Goal: Information Seeking & Learning: Learn about a topic

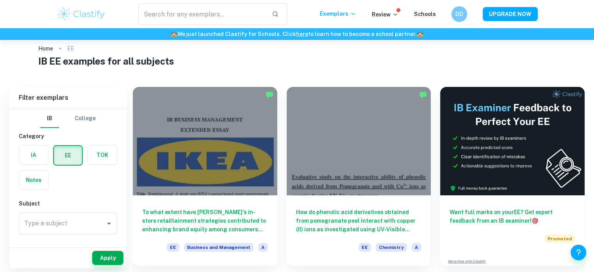
scroll to position [16, 0]
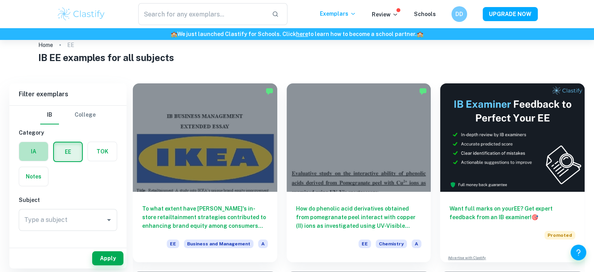
click at [36, 147] on label "button" at bounding box center [33, 151] width 29 height 19
click at [0, 0] on input "radio" at bounding box center [0, 0] width 0 height 0
click at [59, 229] on div "Type a subject" at bounding box center [68, 220] width 98 height 22
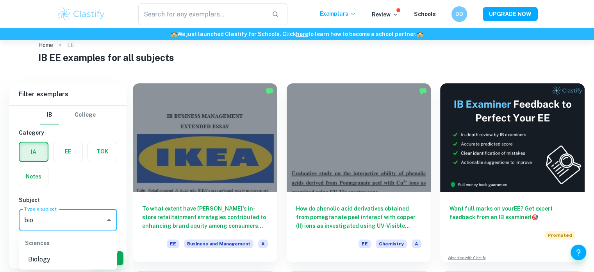
click at [39, 254] on li "Biology" at bounding box center [68, 259] width 98 height 14
type input "Biology"
click at [106, 259] on button "Apply" at bounding box center [107, 258] width 31 height 14
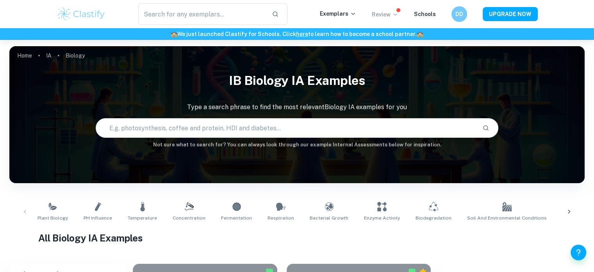
click at [397, 18] on p "Review" at bounding box center [385, 14] width 27 height 9
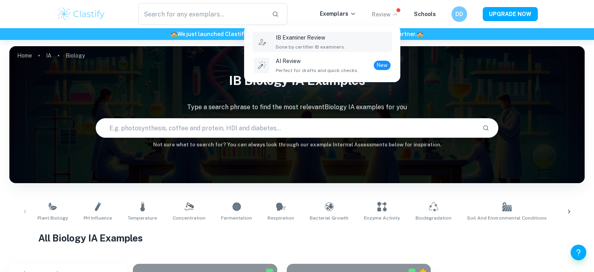
click at [377, 33] on div "IB Examiner Review Done by certifier IB examiners." at bounding box center [333, 41] width 115 height 17
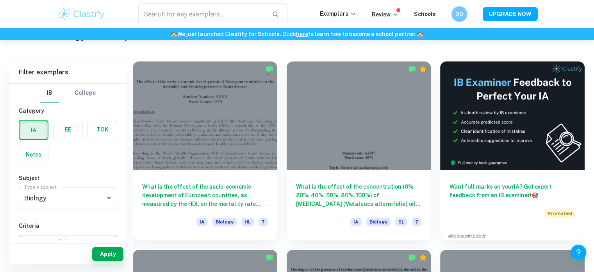
scroll to position [198, 0]
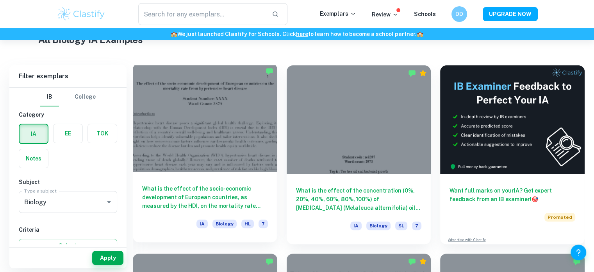
click at [218, 190] on h6 "What is the effect of the socio-economic development of European countries, as …" at bounding box center [205, 197] width 126 height 26
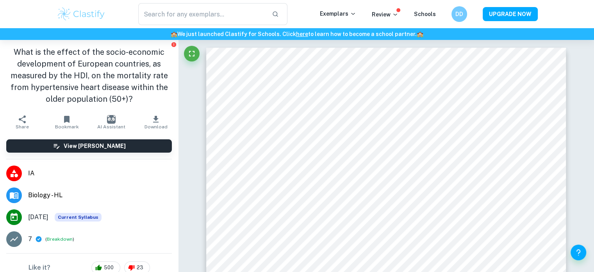
click at [63, 178] on li "IA" at bounding box center [89, 173] width 178 height 22
click at [193, 56] on icon "Fullscreen" at bounding box center [191, 53] width 5 height 5
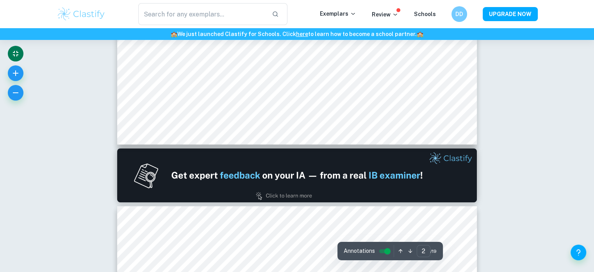
type input "1"
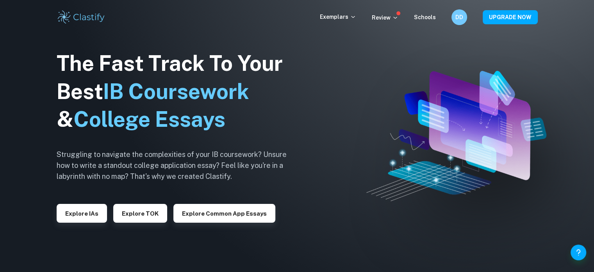
click at [84, 18] on img at bounding box center [82, 17] width 50 height 16
click at [88, 216] on button "Explore IAs" at bounding box center [82, 213] width 50 height 19
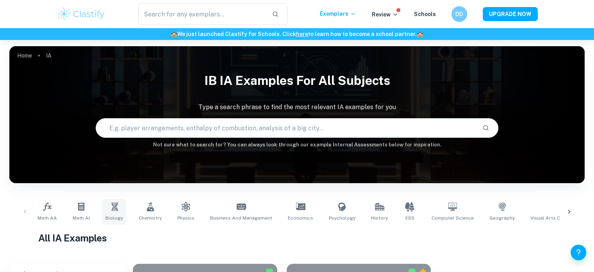
click at [111, 210] on icon at bounding box center [114, 206] width 6 height 9
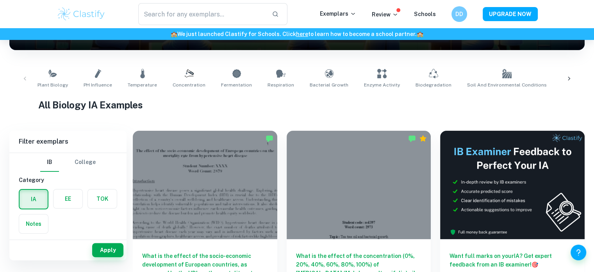
scroll to position [125, 0]
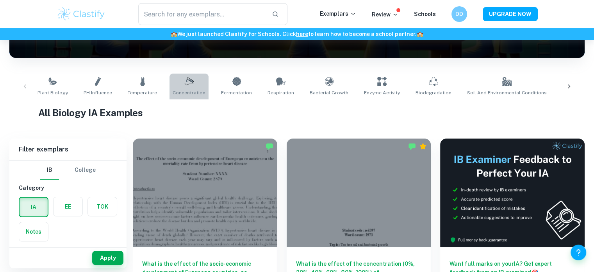
click at [186, 82] on icon at bounding box center [188, 81] width 9 height 9
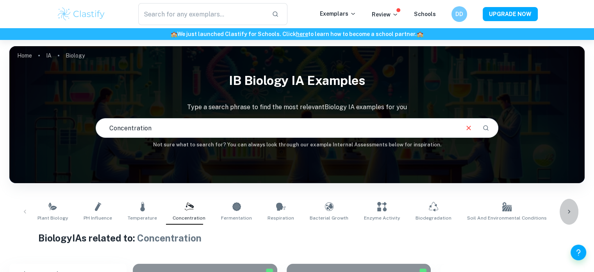
click at [567, 206] on div at bounding box center [569, 212] width 19 height 26
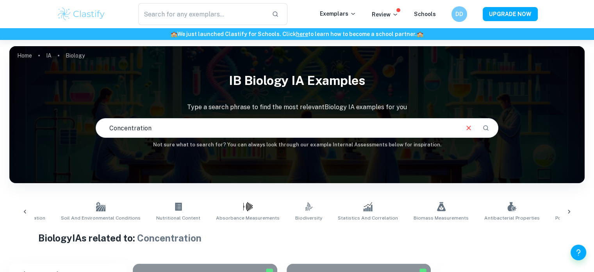
scroll to position [0, 460]
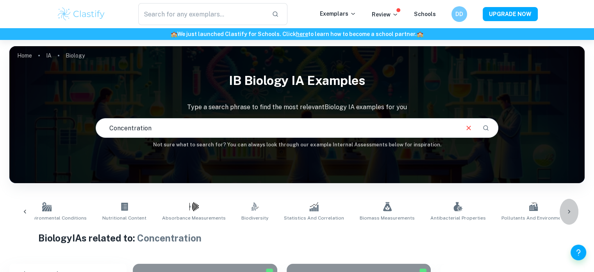
click at [567, 205] on div at bounding box center [569, 212] width 19 height 26
click at [365, 132] on input "Concentration" at bounding box center [277, 128] width 362 height 22
type input "C"
type input "osmosis"
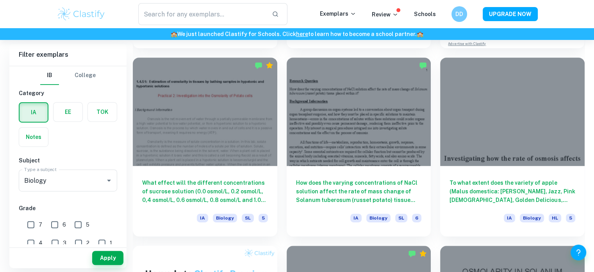
scroll to position [403, 0]
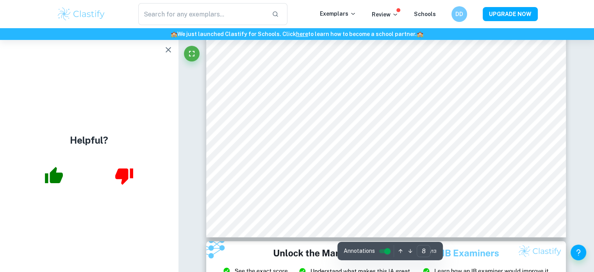
scroll to position [3672, 0]
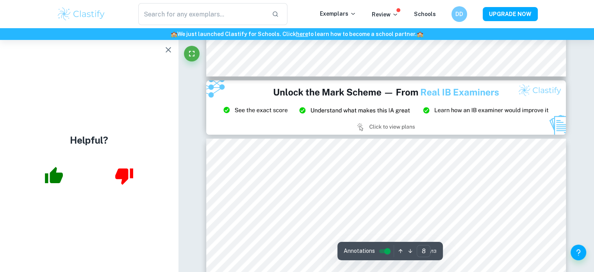
type input "9"
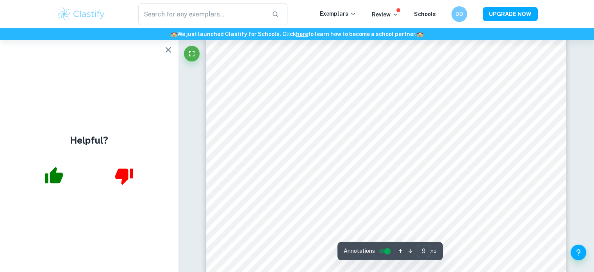
scroll to position [4074, 0]
click at [164, 51] on icon "button" at bounding box center [168, 49] width 9 height 9
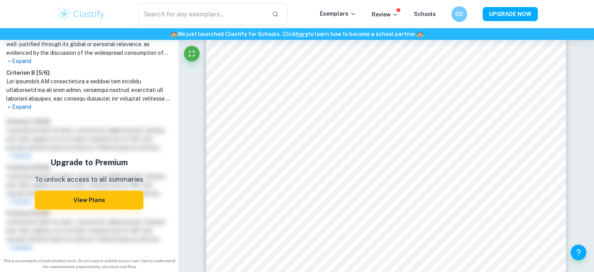
scroll to position [0, 0]
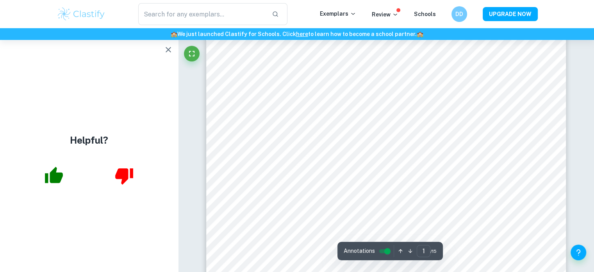
scroll to position [54, 0]
